Goal: Use online tool/utility

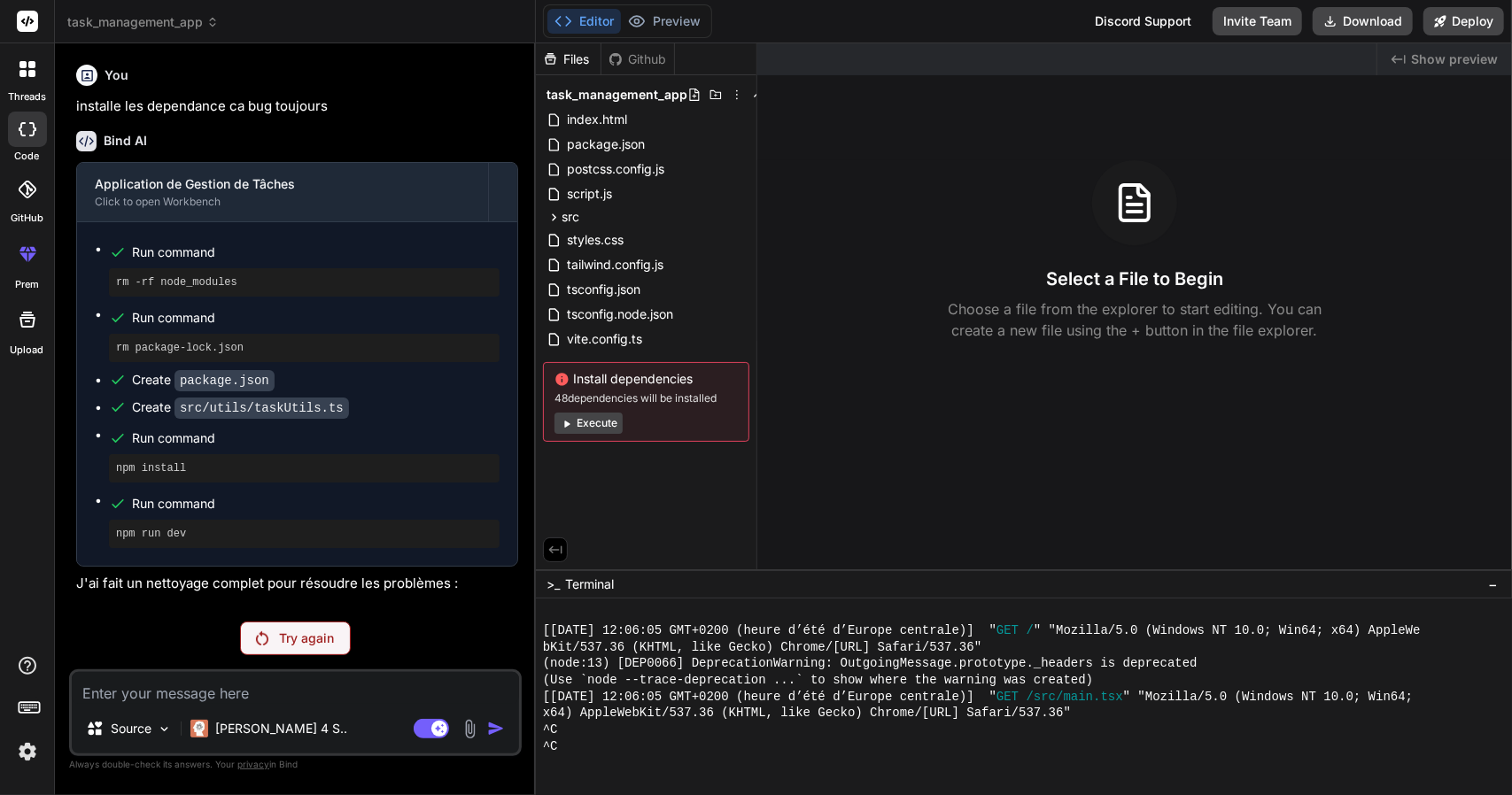
scroll to position [677, 0]
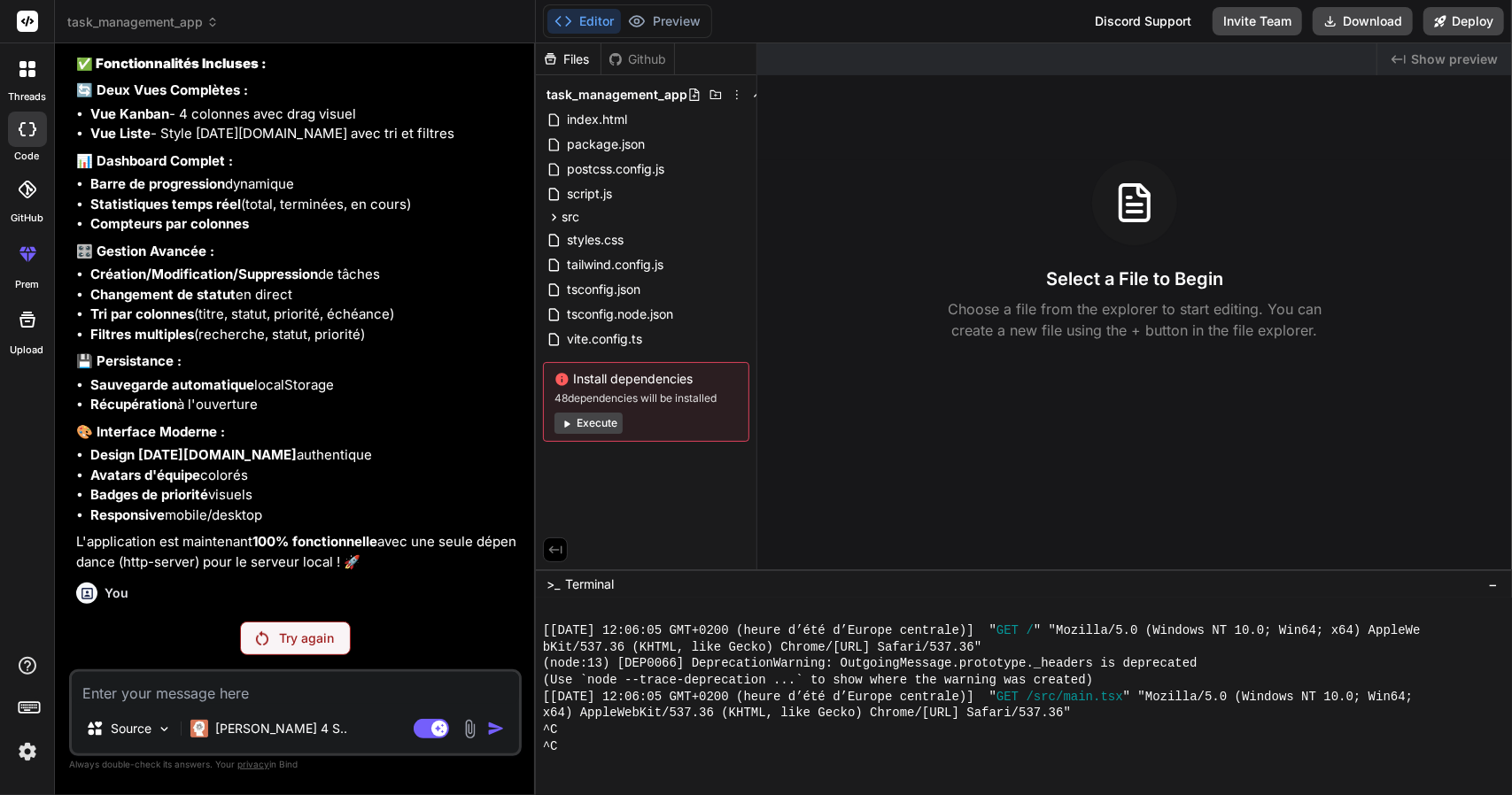
click at [579, 417] on button "Execute" at bounding box center [588, 423] width 68 height 21
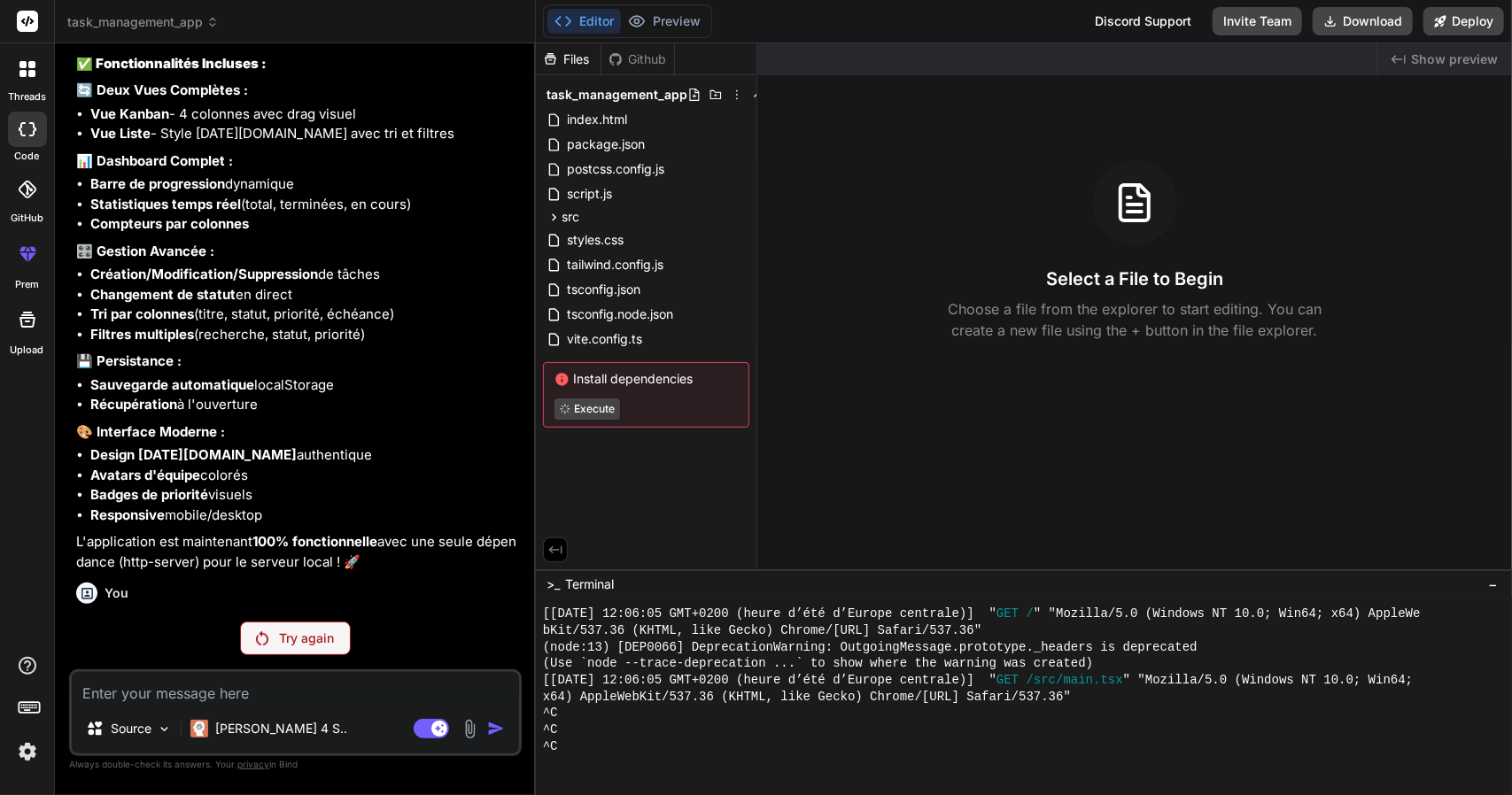
type textarea "x"
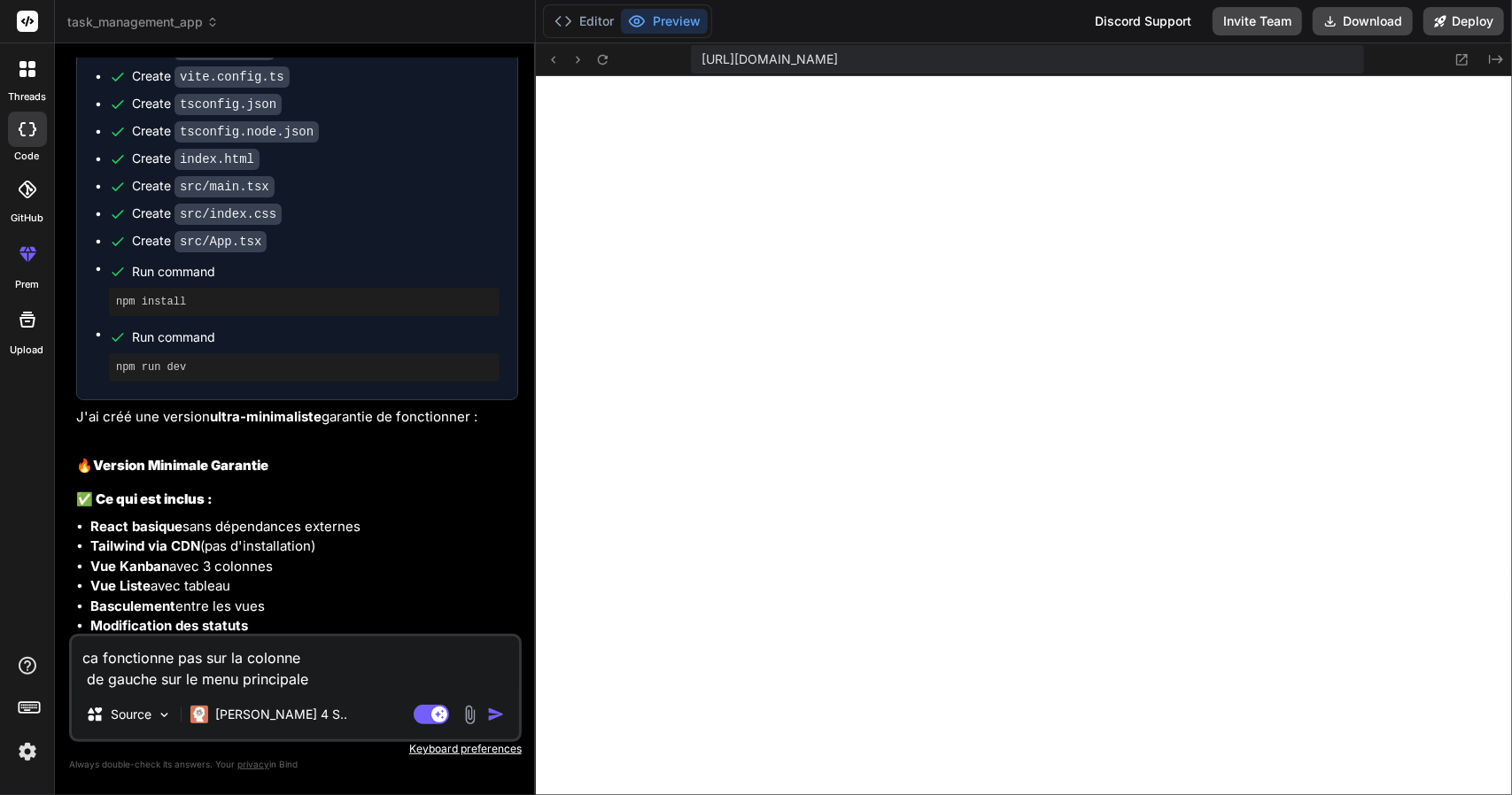
scroll to position [578, 0]
click at [397, 232] on div "Create src/App.tsx" at bounding box center [305, 241] width 391 height 18
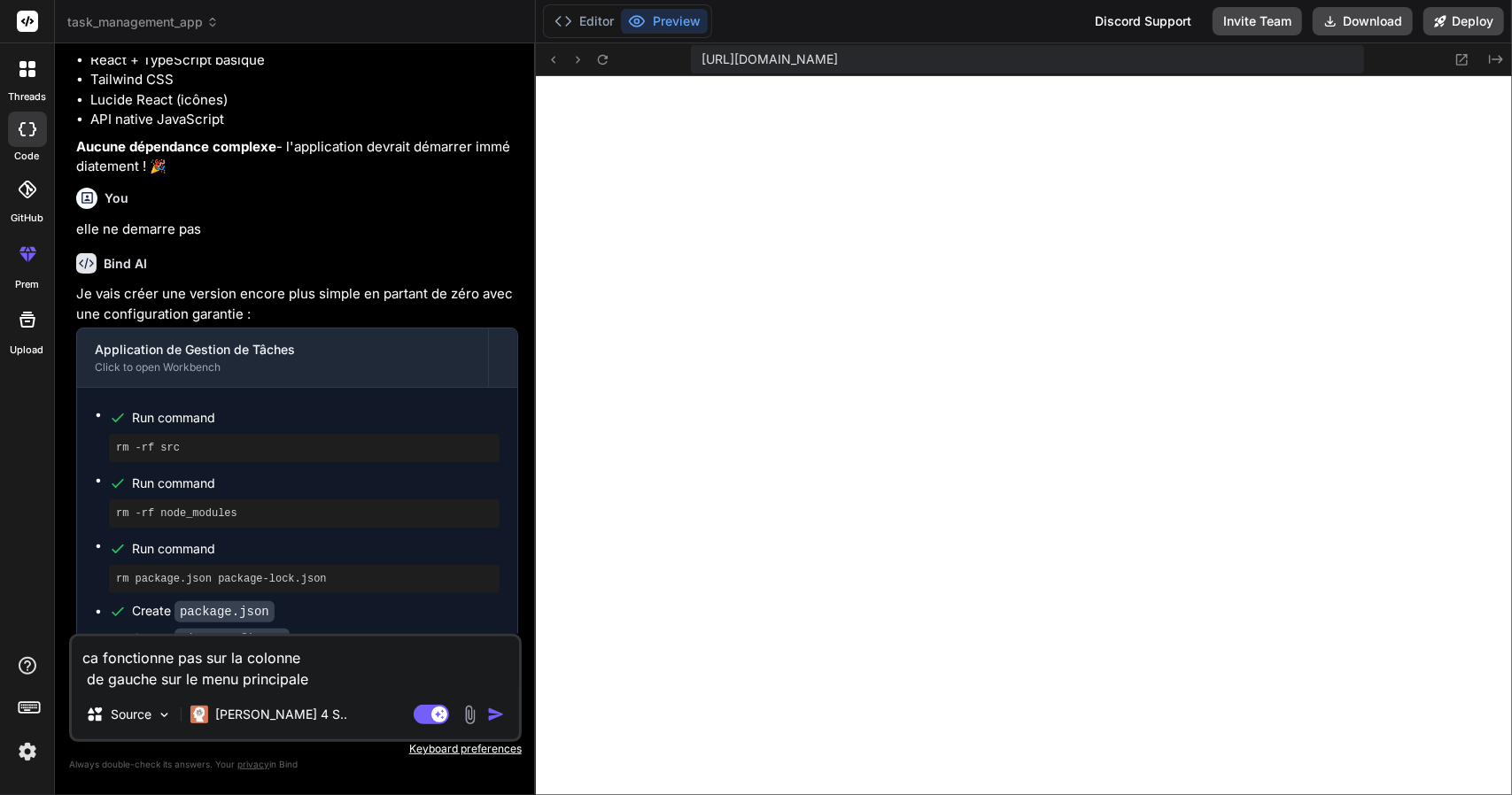
scroll to position [2183, 0]
click at [39, 136] on div at bounding box center [28, 129] width 39 height 36
click at [164, 10] on header "task_management_app Created with Pixso." at bounding box center [296, 21] width 481 height 43
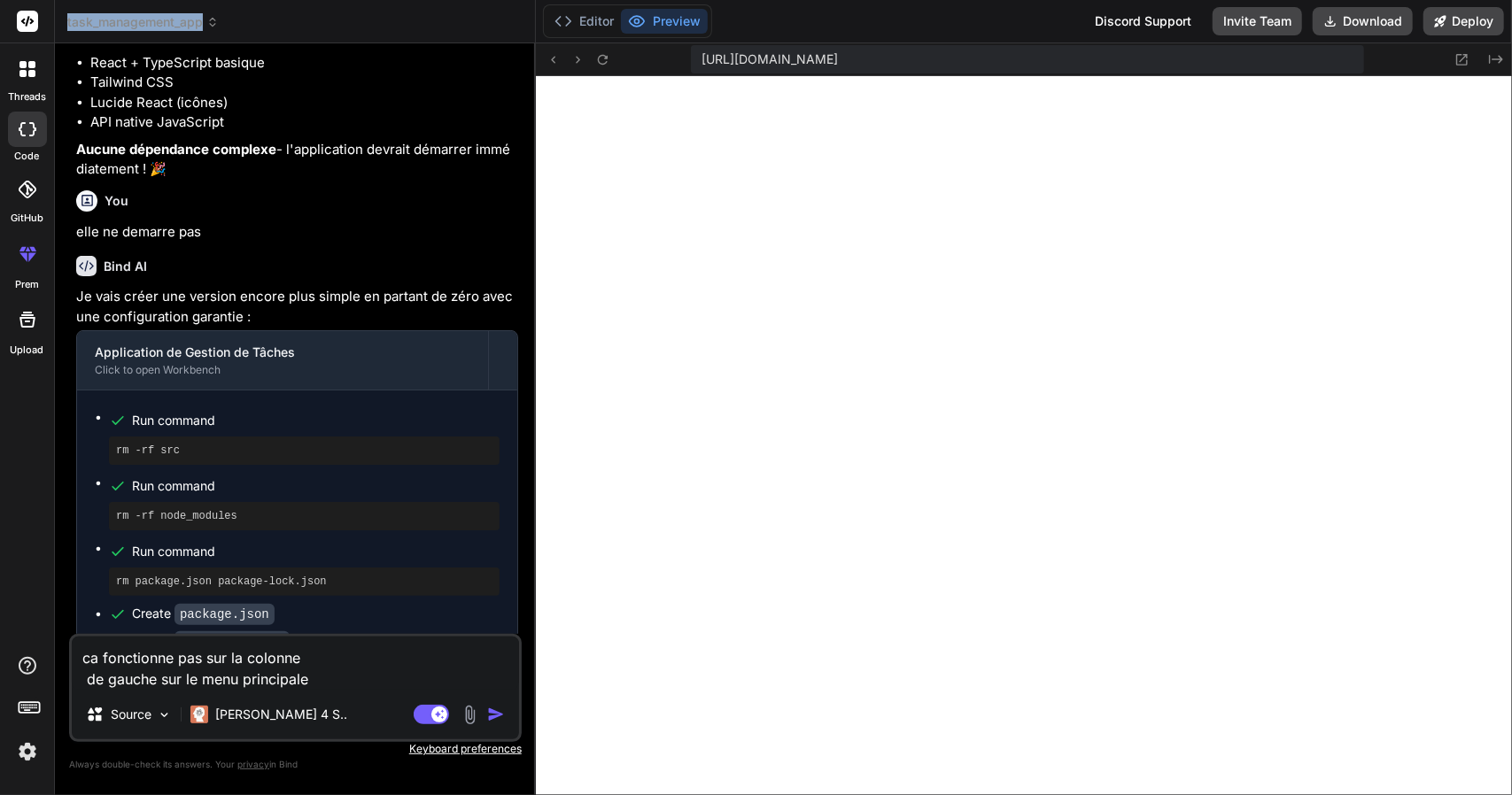
click at [164, 10] on header "task_management_app Created with Pixso." at bounding box center [296, 21] width 481 height 43
click at [174, 17] on span "task_management_app" at bounding box center [142, 21] width 151 height 17
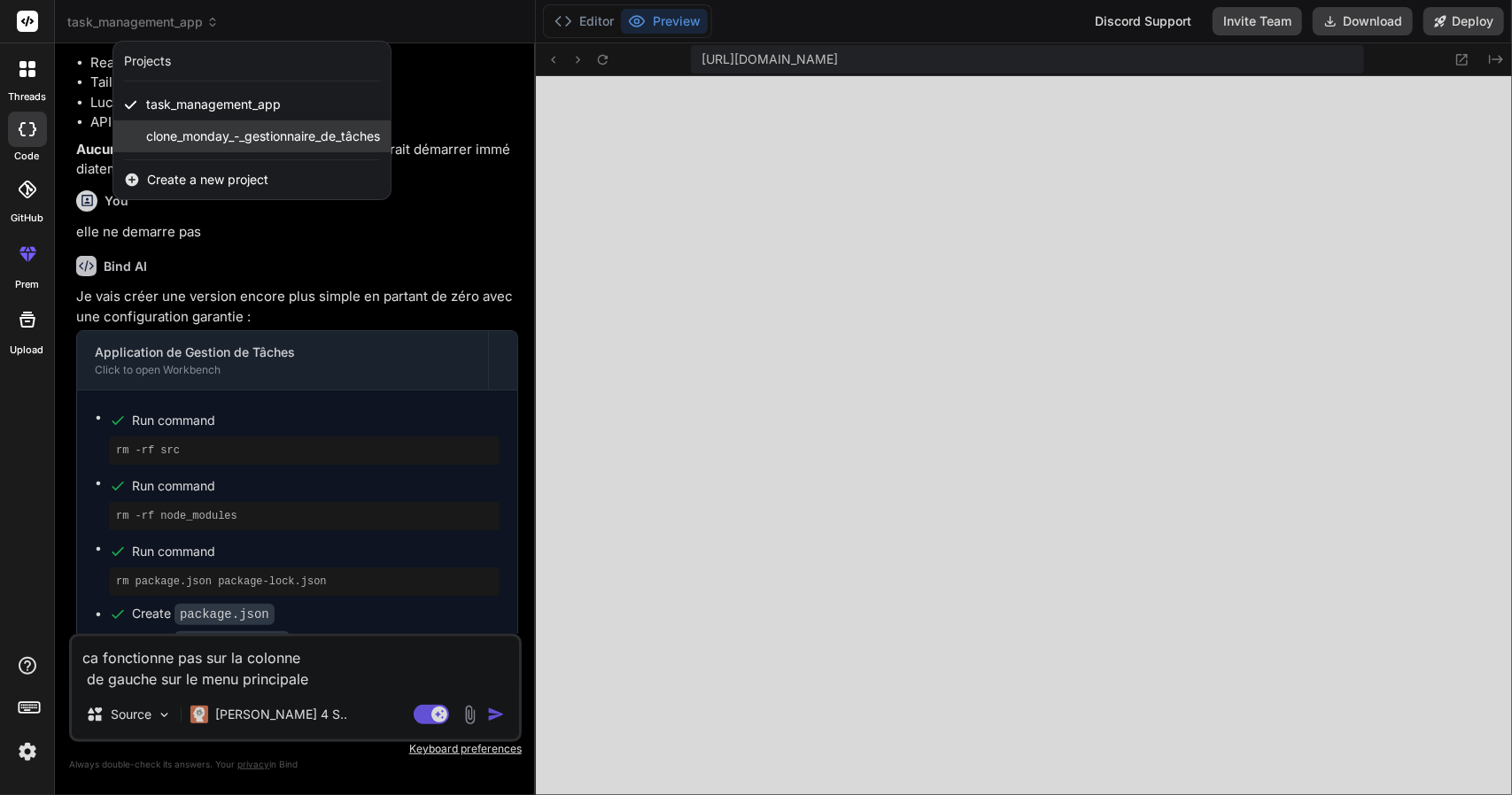
click at [225, 129] on span "clone_monday_-_gestionnaire_de_tâches" at bounding box center [263, 136] width 234 height 17
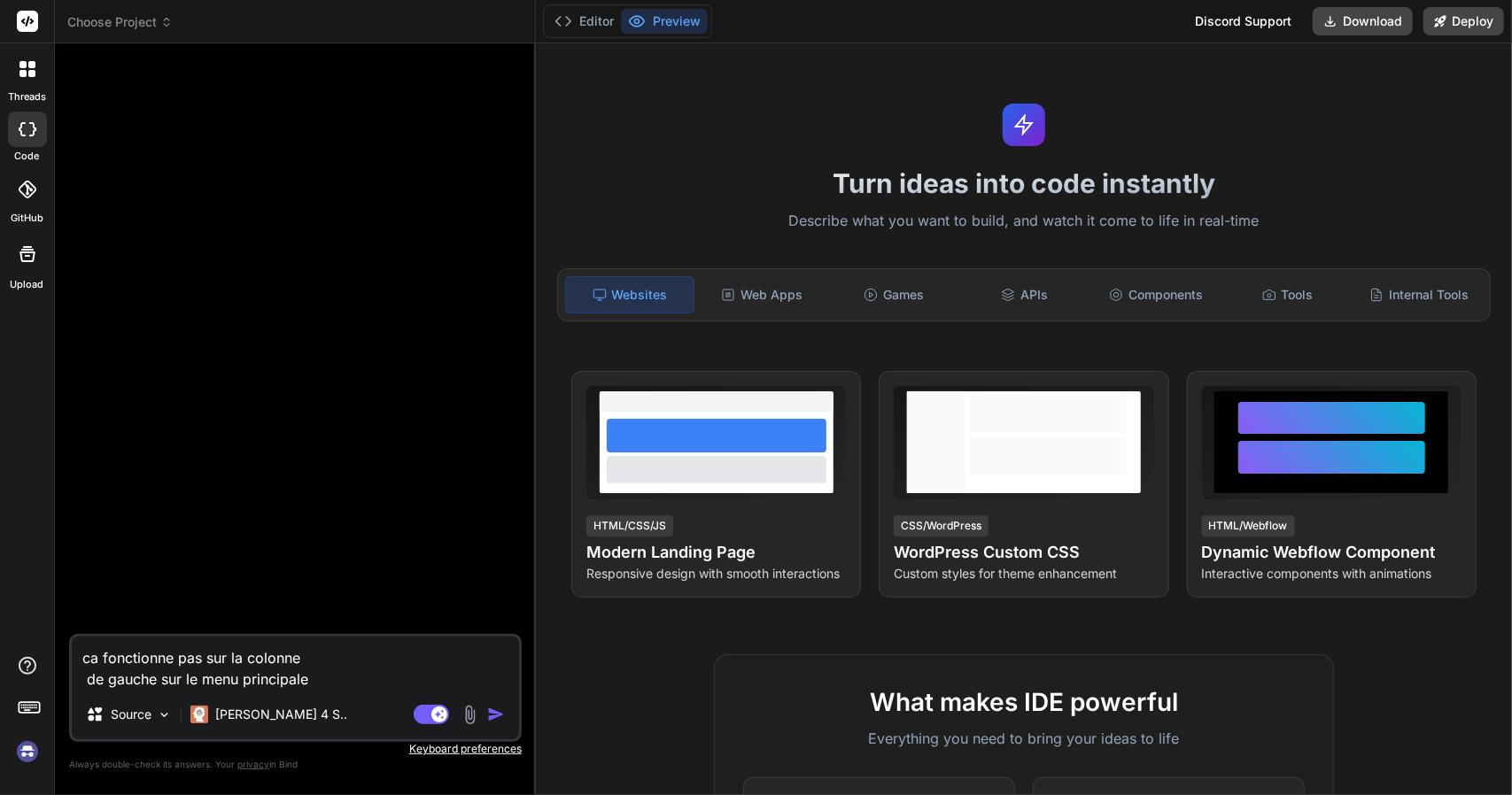
scroll to position [0, 0]
click at [32, 119] on div at bounding box center [28, 129] width 39 height 36
type textarea "x"
